Goal: Task Accomplishment & Management: Manage account settings

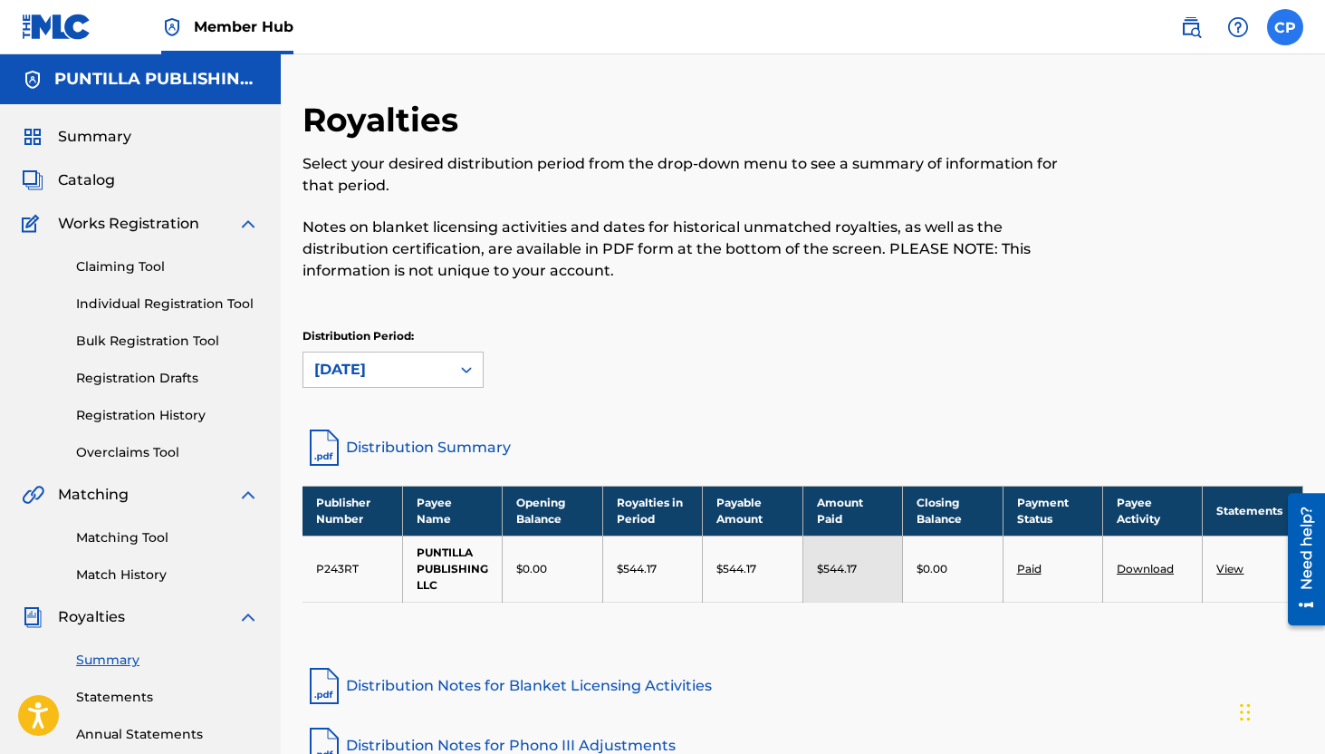
click at [1293, 34] on label at bounding box center [1285, 27] width 36 height 36
click at [1285, 27] on input "[PERSON_NAME] [PERSON_NAME] [EMAIL_ADDRESS][DOMAIN_NAME] Notification Preferenc…" at bounding box center [1285, 27] width 0 height 0
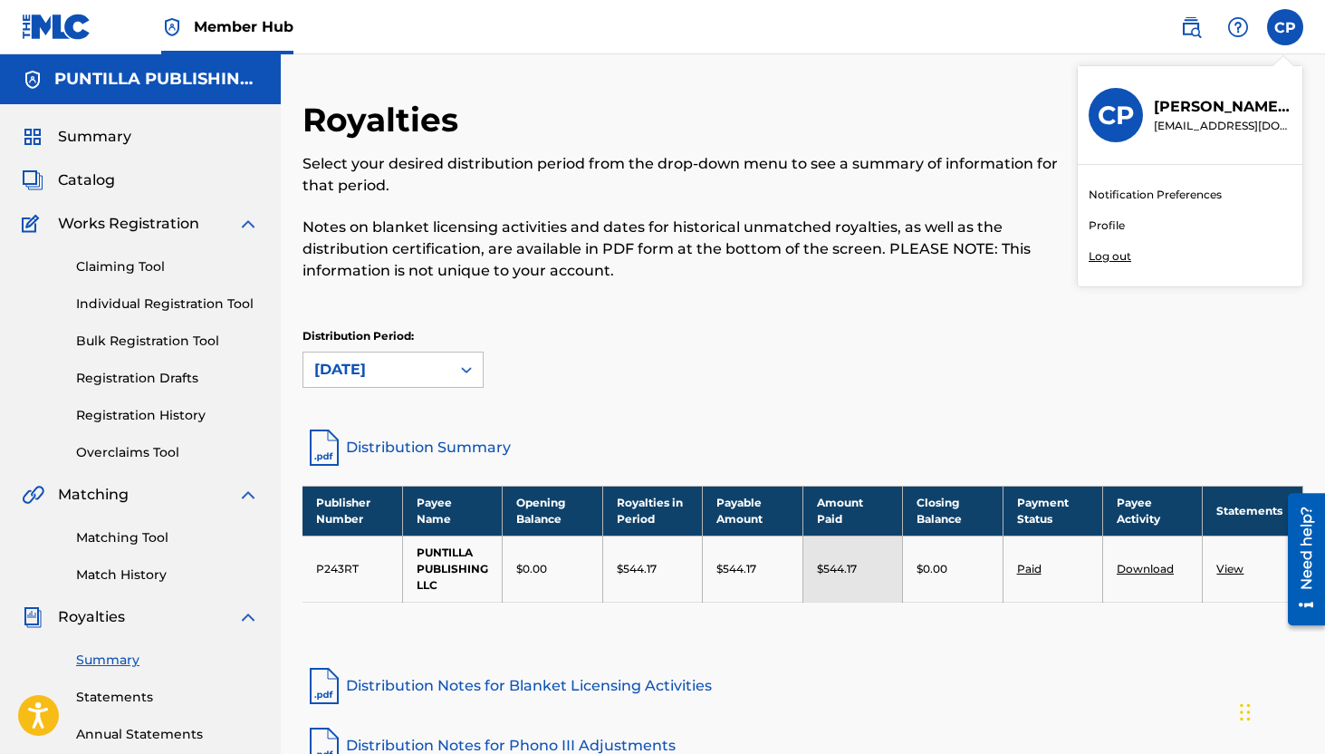
click at [941, 318] on div "Royalties Select your desired distribution period from the drop-down menu to se…" at bounding box center [803, 263] width 1001 height 326
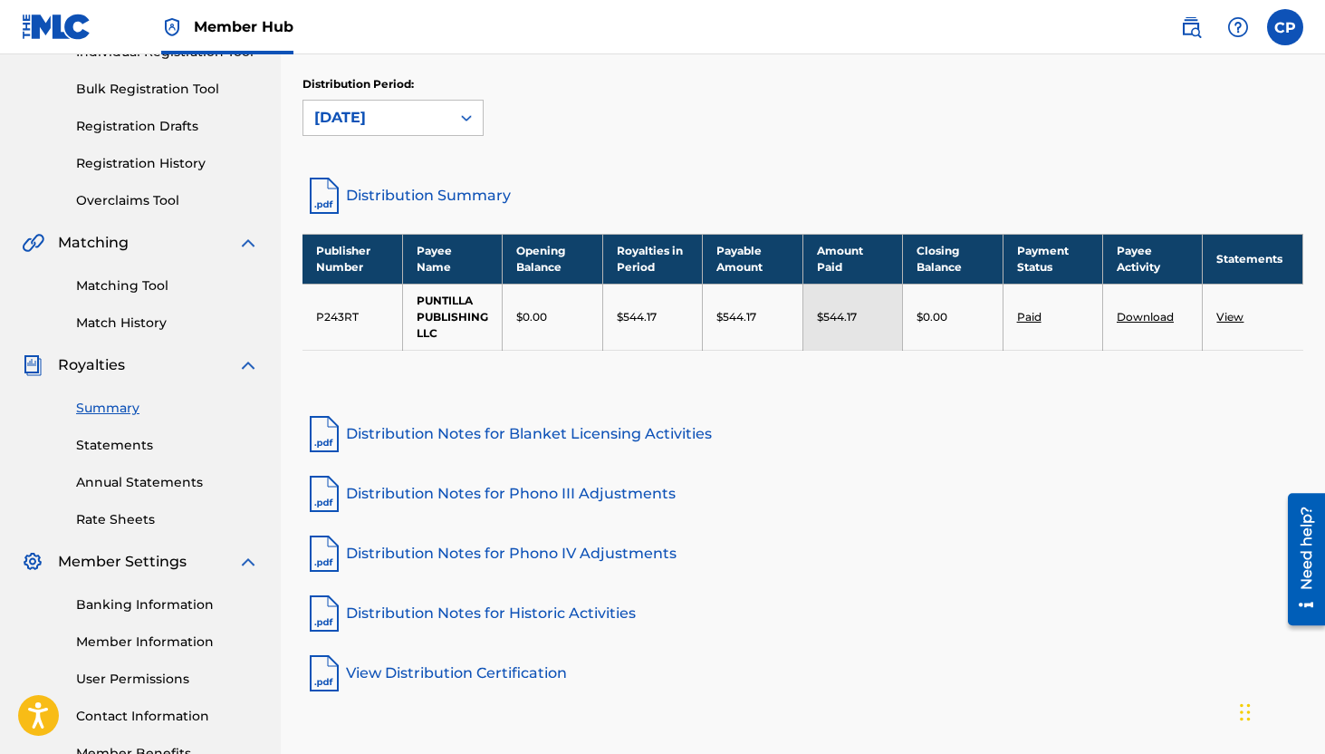
scroll to position [370, 0]
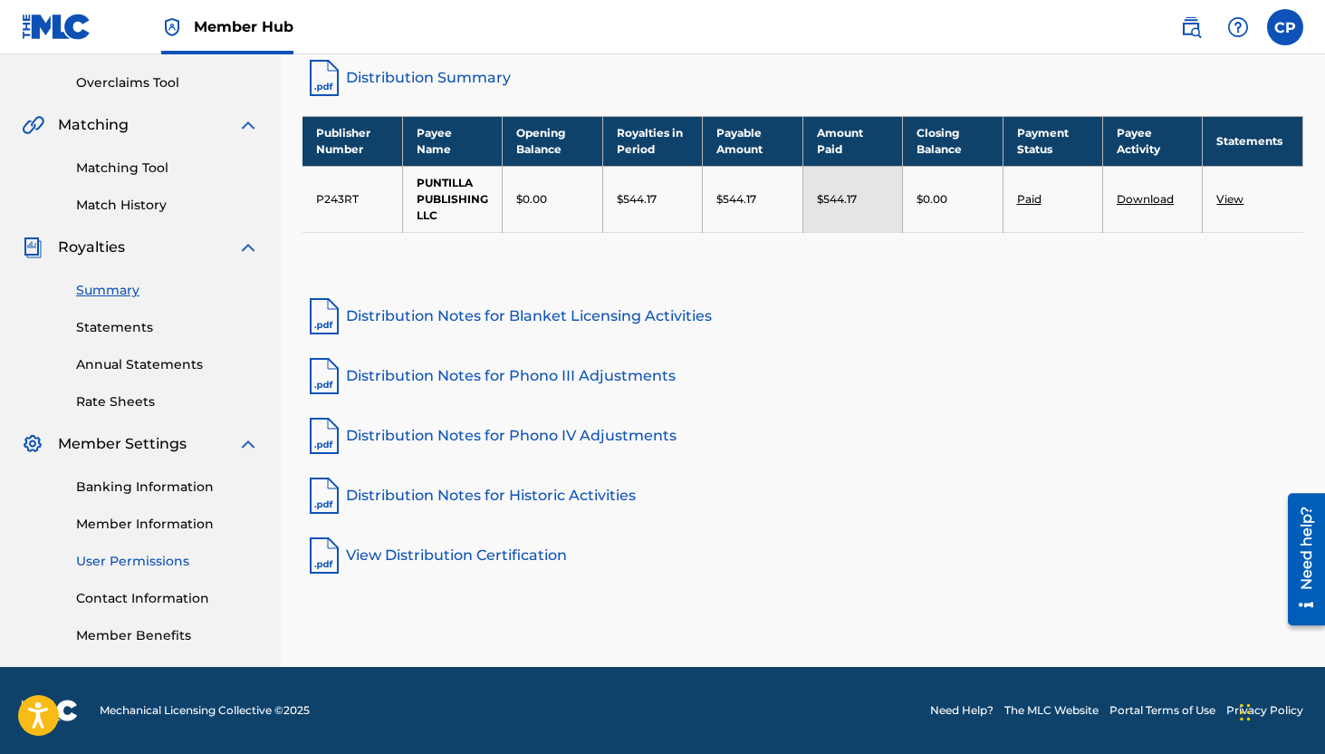
click at [125, 557] on link "User Permissions" at bounding box center [167, 561] width 183 height 19
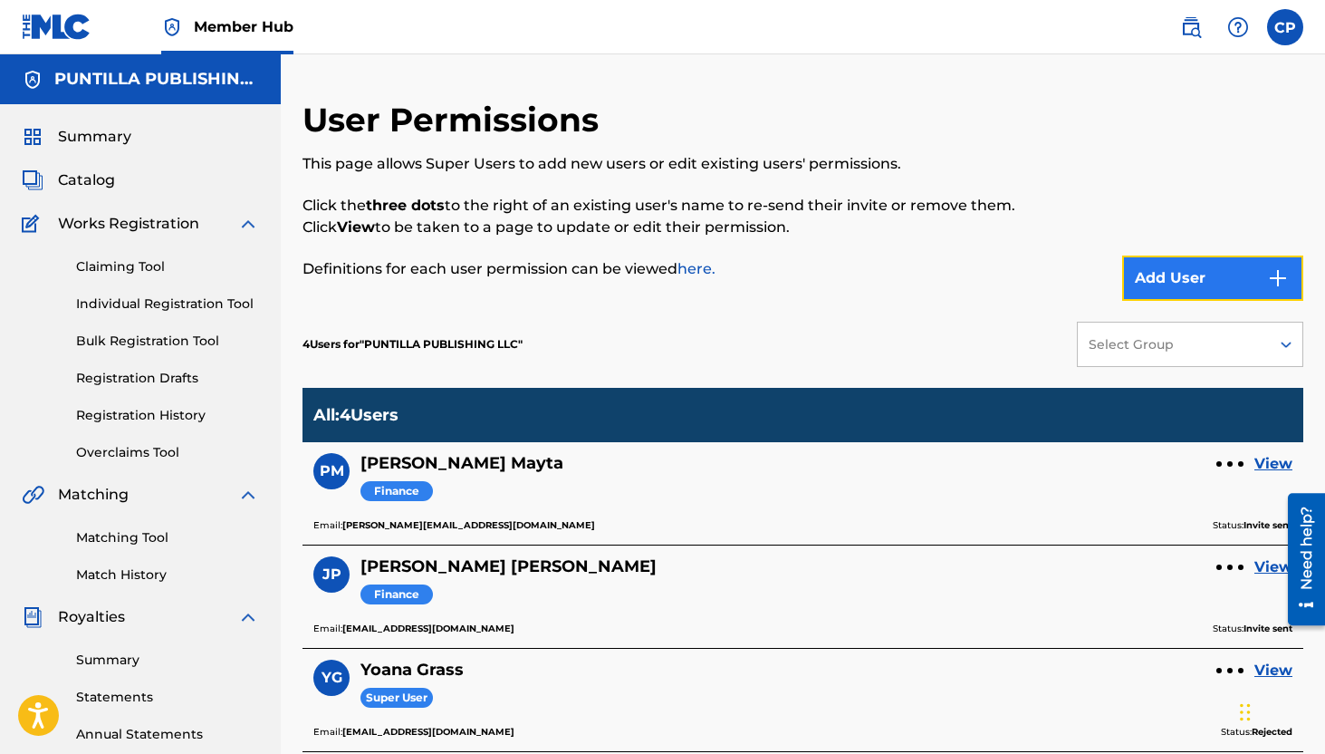
click at [1235, 288] on button "Add User" at bounding box center [1212, 277] width 181 height 45
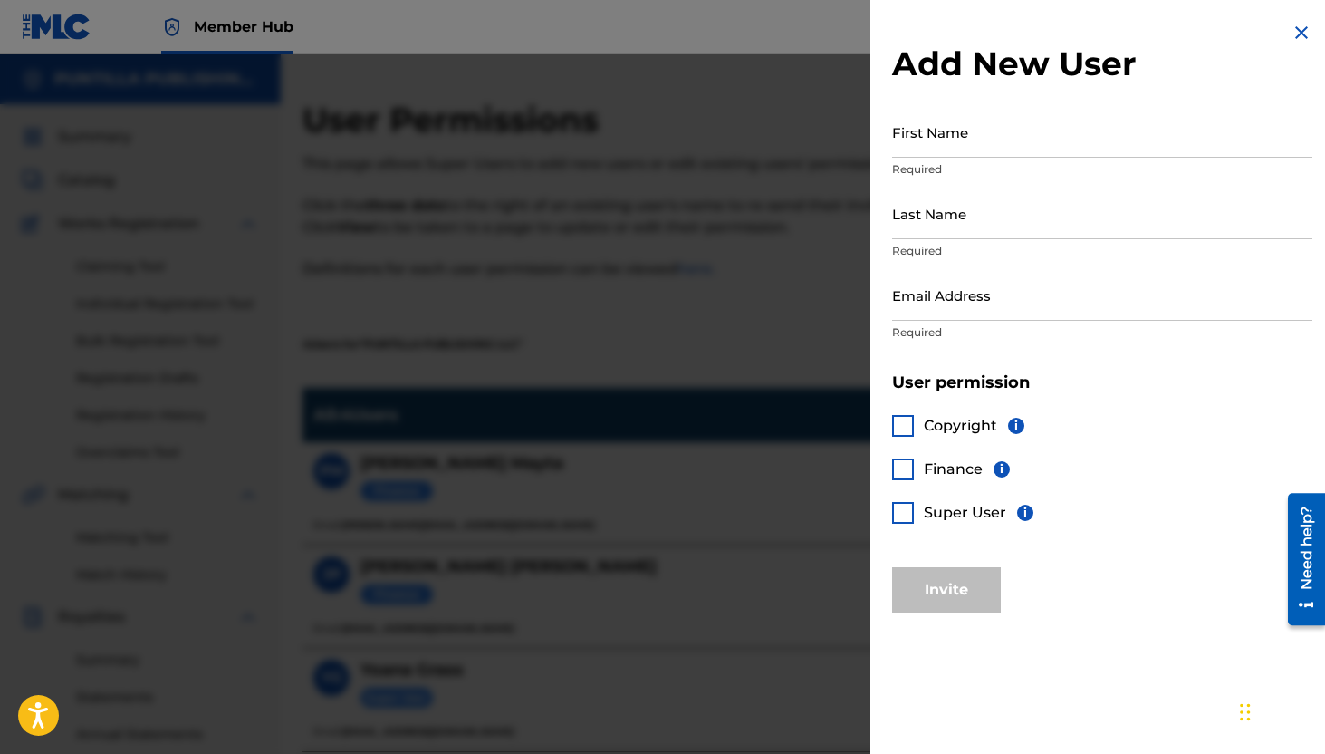
click at [913, 171] on p "Required" at bounding box center [1102, 169] width 420 height 16
click at [913, 124] on input "First Name" at bounding box center [1102, 132] width 420 height 52
type input "Anaily"
click at [912, 221] on input "Last Name" at bounding box center [1102, 214] width 420 height 52
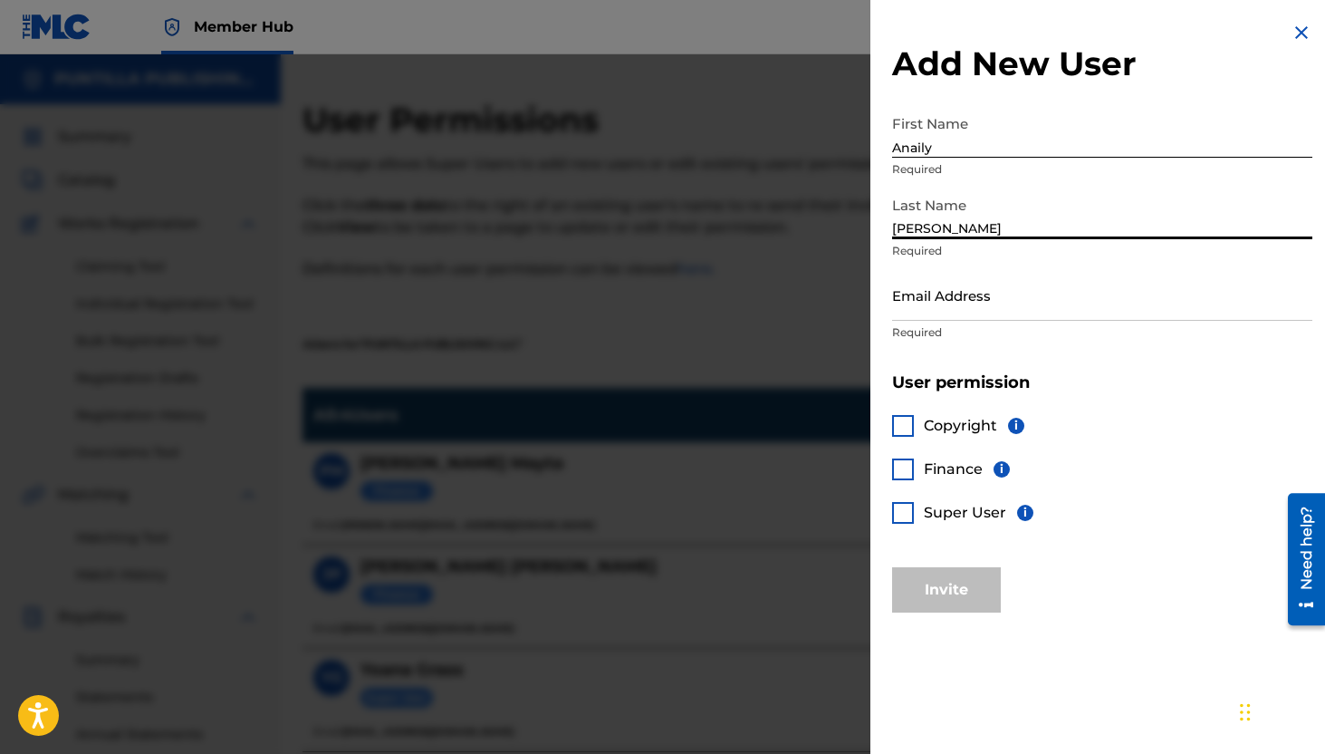
type input "[PERSON_NAME]"
click at [938, 307] on input "Email Address" at bounding box center [1102, 295] width 420 height 52
paste input "[EMAIL_ADDRESS][DOMAIN_NAME]"
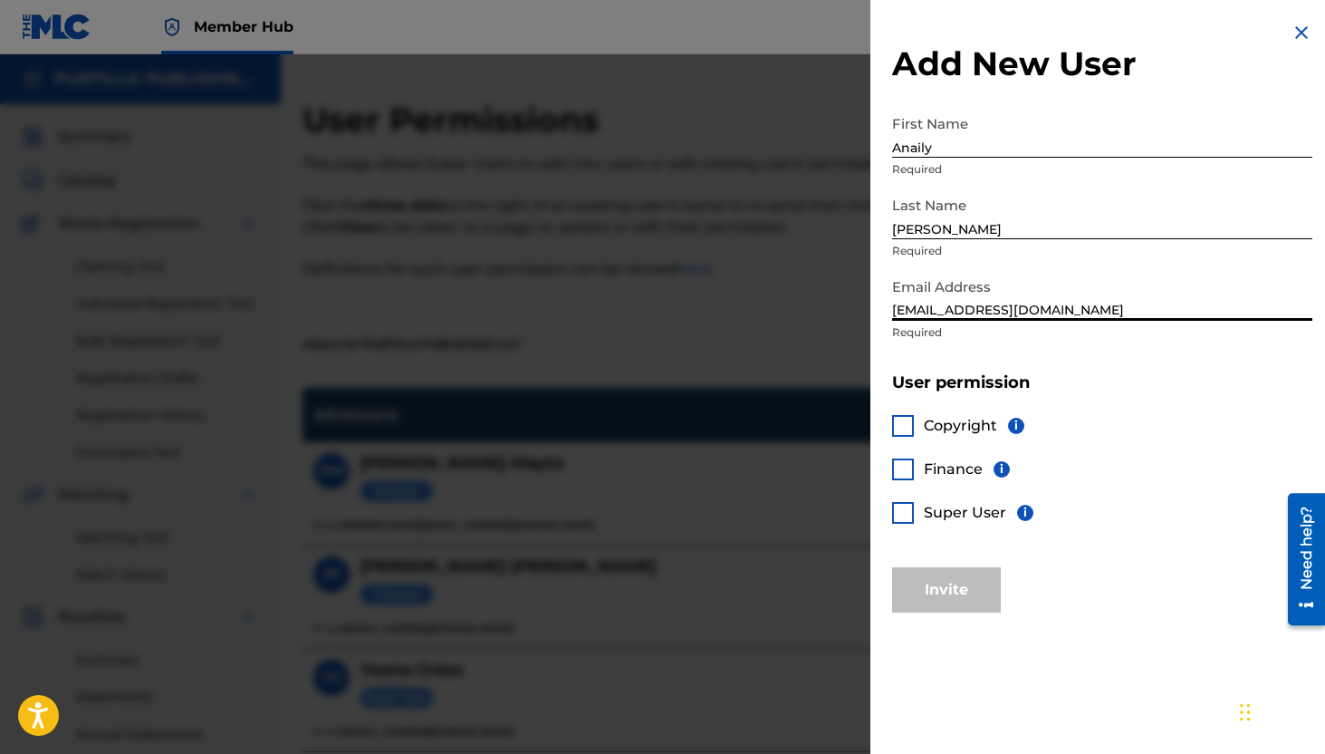
type input "[EMAIL_ADDRESS][DOMAIN_NAME]"
click at [904, 513] on div at bounding box center [903, 513] width 22 height 22
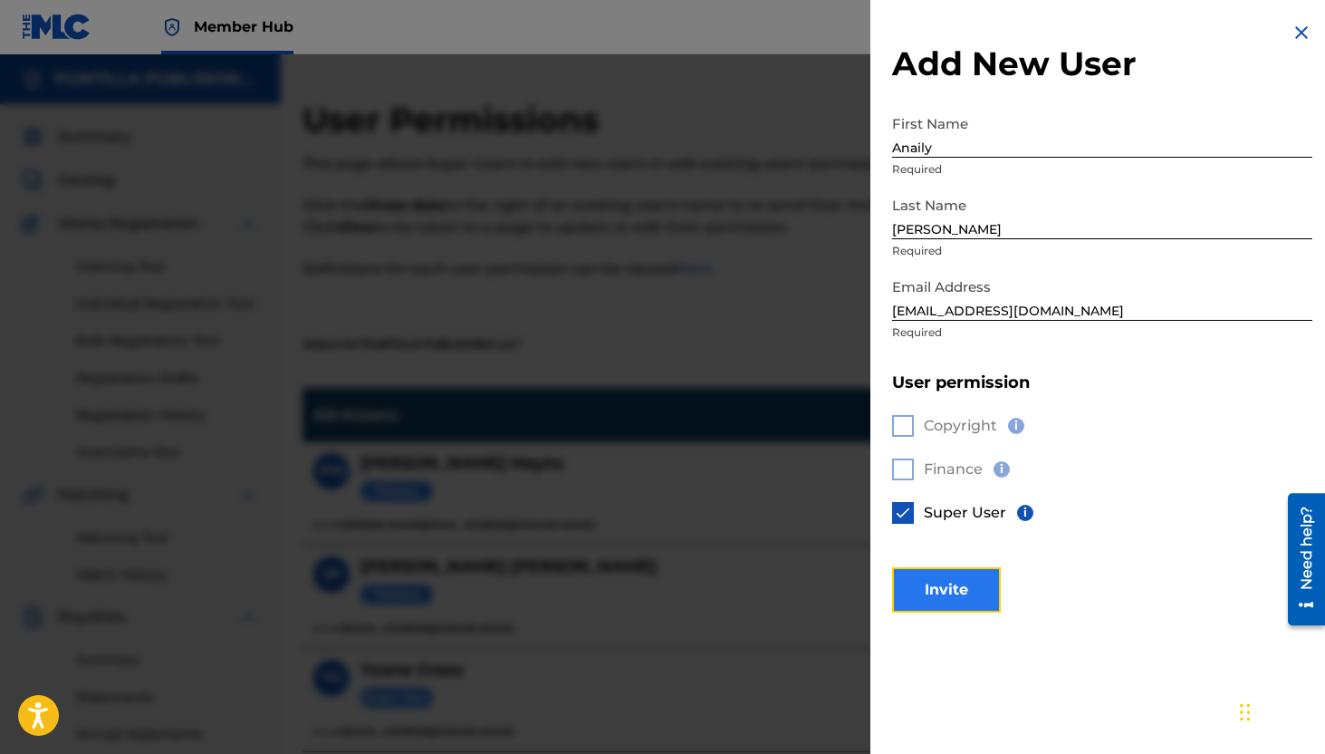
click at [942, 595] on button "Invite" at bounding box center [946, 589] width 109 height 45
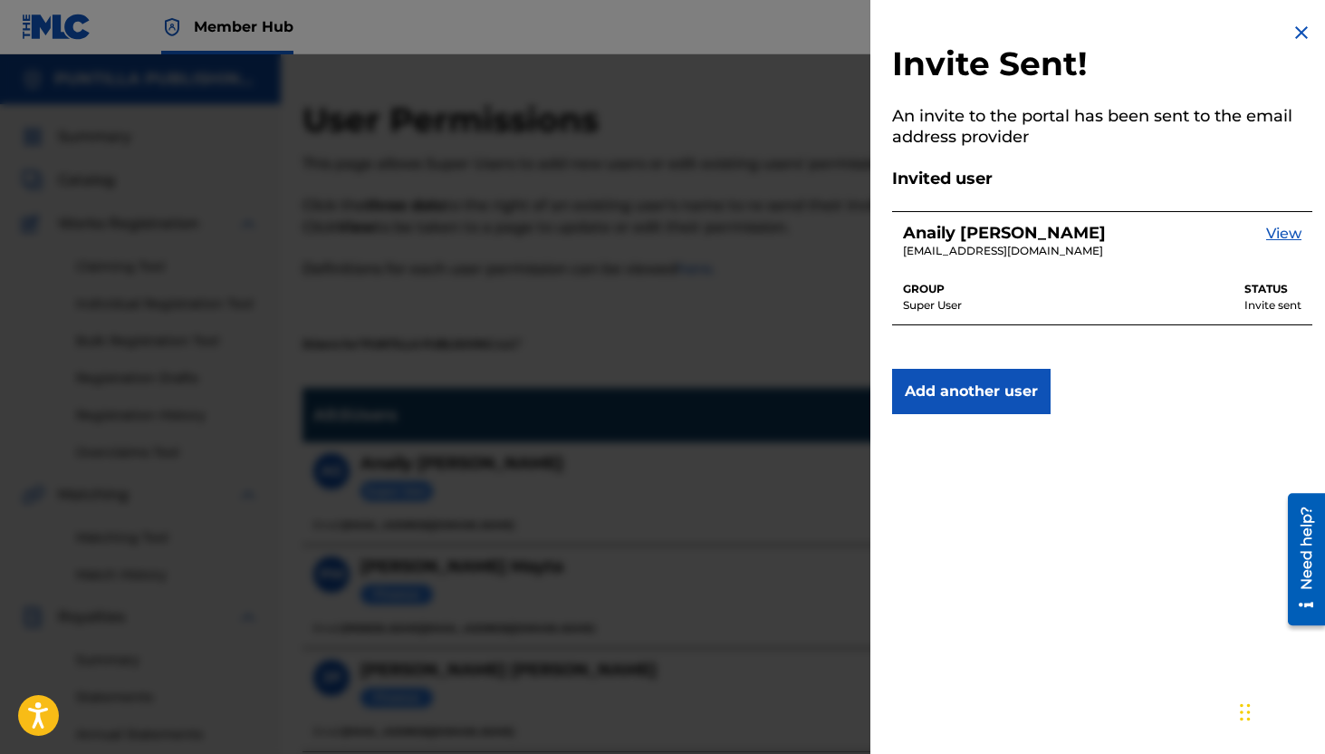
click at [1296, 33] on img at bounding box center [1302, 33] width 22 height 22
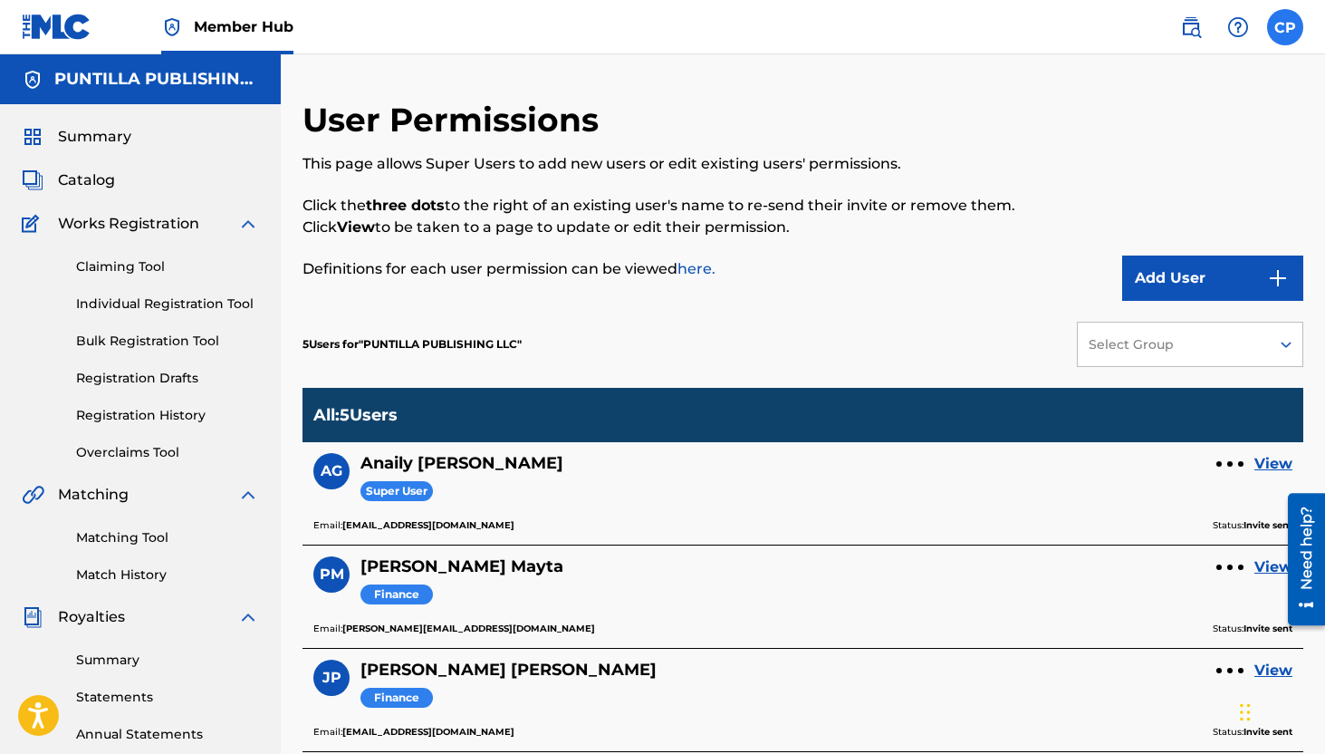
click at [1277, 29] on label at bounding box center [1285, 27] width 36 height 36
click at [1285, 27] on input "[PERSON_NAME] [PERSON_NAME] [EMAIL_ADDRESS][DOMAIN_NAME] Notification Preferenc…" at bounding box center [1285, 27] width 0 height 0
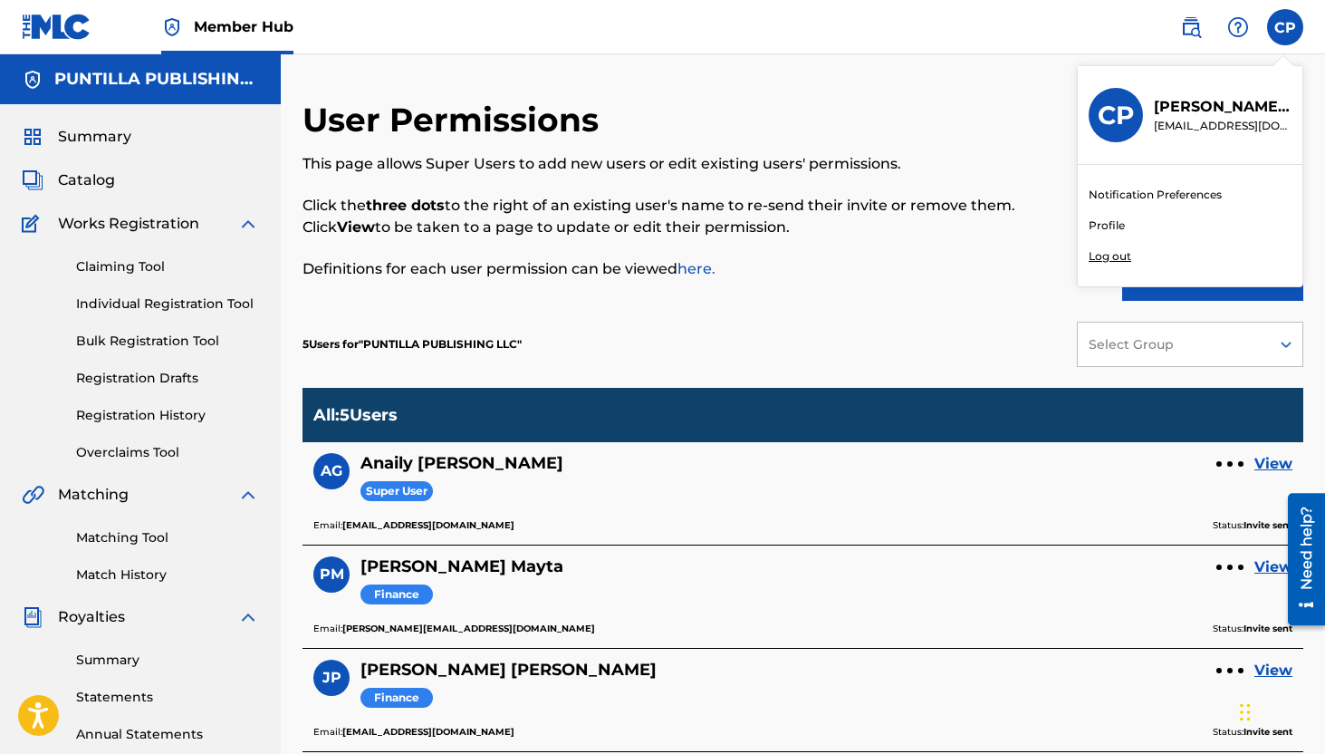
click at [1104, 259] on p "Log out" at bounding box center [1110, 256] width 43 height 16
click at [1285, 27] on input "[PERSON_NAME] [PERSON_NAME] [EMAIL_ADDRESS][DOMAIN_NAME] Notification Preferenc…" at bounding box center [1285, 27] width 0 height 0
